Goal: Navigation & Orientation: Find specific page/section

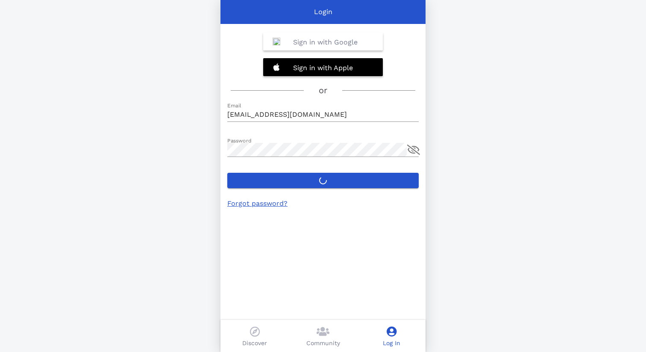
click at [334, 176] on label "Login" at bounding box center [322, 180] width 191 height 15
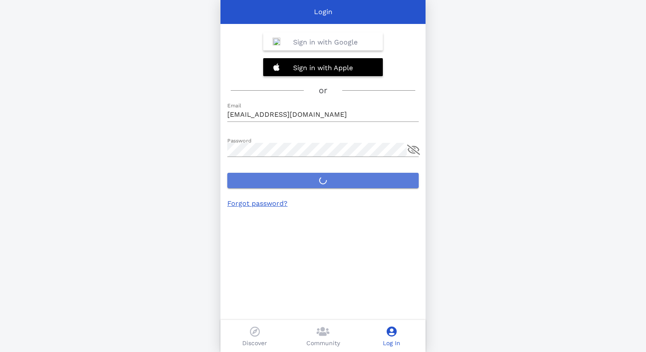
click at [334, 176] on button "Login" at bounding box center [322, 180] width 191 height 15
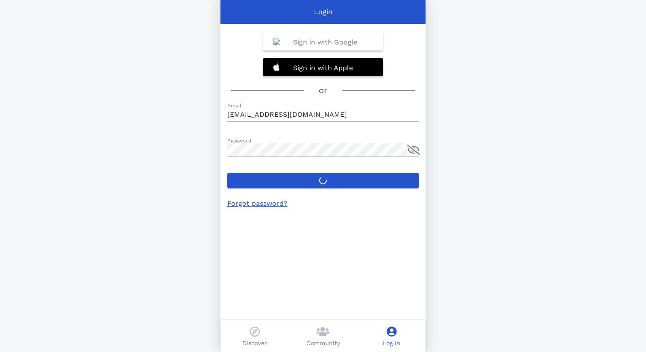
click at [329, 178] on label "Login" at bounding box center [322, 180] width 191 height 15
click at [329, 178] on button "Login" at bounding box center [322, 180] width 191 height 15
click at [393, 324] on div "Log In" at bounding box center [391, 336] width 68 height 32
click at [321, 330] on icon at bounding box center [323, 331] width 13 height 10
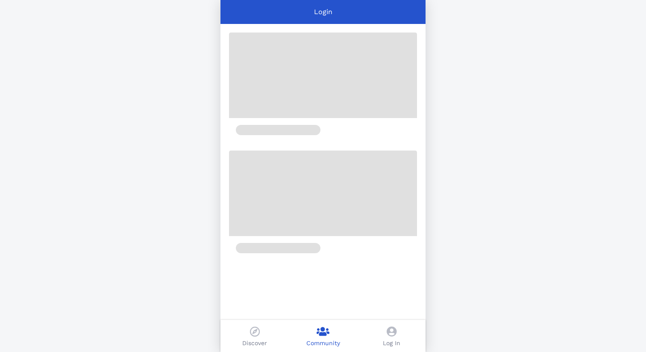
click at [255, 332] on icon at bounding box center [255, 331] width 10 height 10
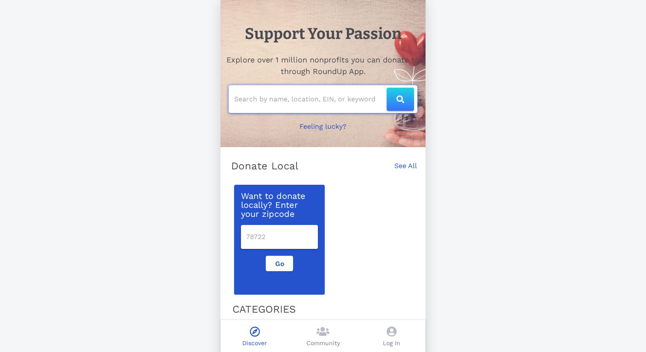
click at [321, 105] on input "text" at bounding box center [310, 99] width 153 height 14
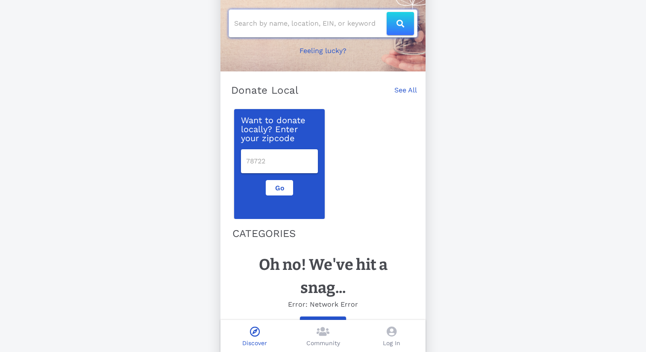
scroll to position [79, 0]
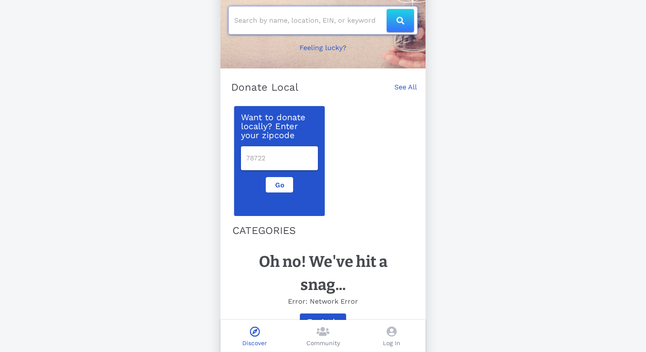
click at [270, 160] on input "number" at bounding box center [279, 158] width 67 height 14
click at [271, 16] on input "text" at bounding box center [310, 21] width 153 height 14
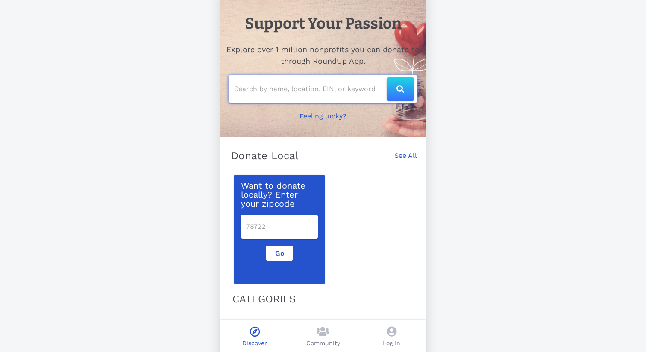
scroll to position [0, 0]
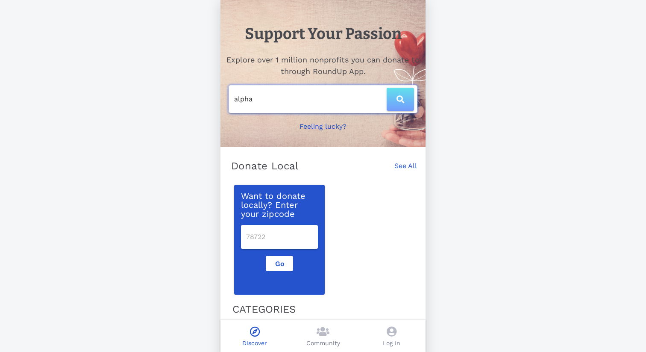
click at [396, 97] on span "button" at bounding box center [400, 99] width 10 height 8
type input "alpha"
